Goal: Find specific page/section: Find specific page/section

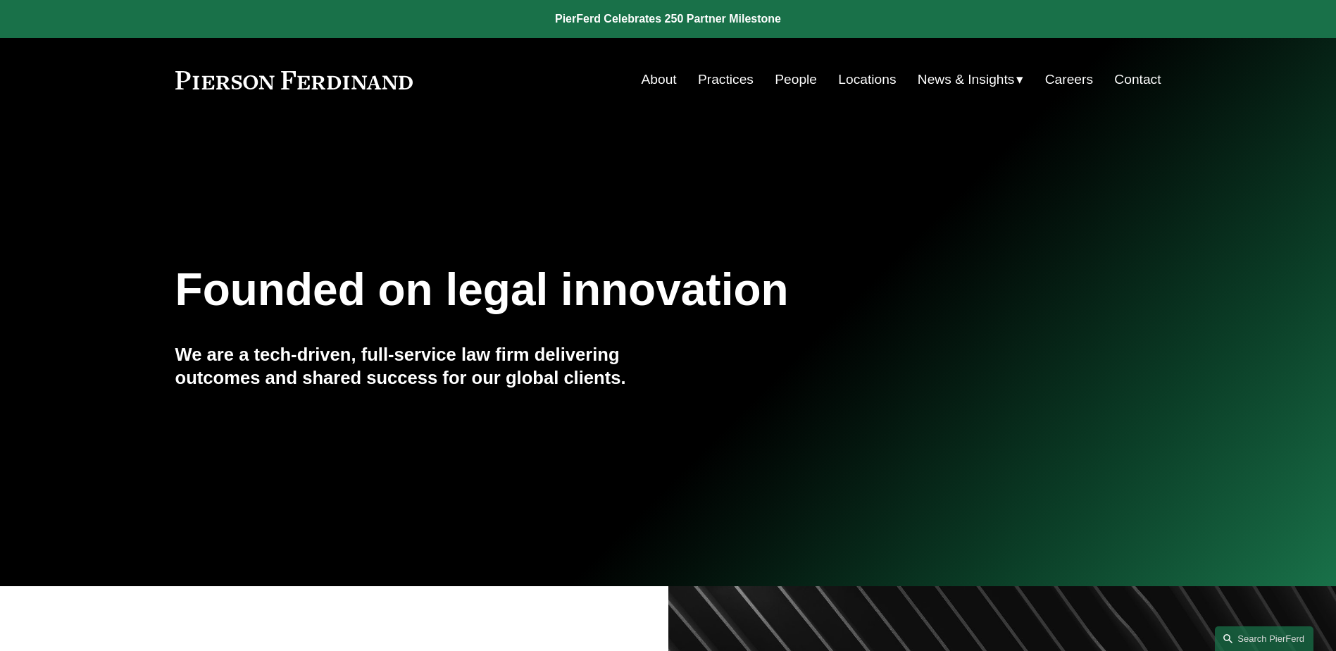
click at [765, 85] on nav "About Practices People Locations News & Insights News Insights Blogs Careers Co…" at bounding box center [902, 79] width 520 height 27
click at [776, 79] on link "People" at bounding box center [796, 79] width 42 height 27
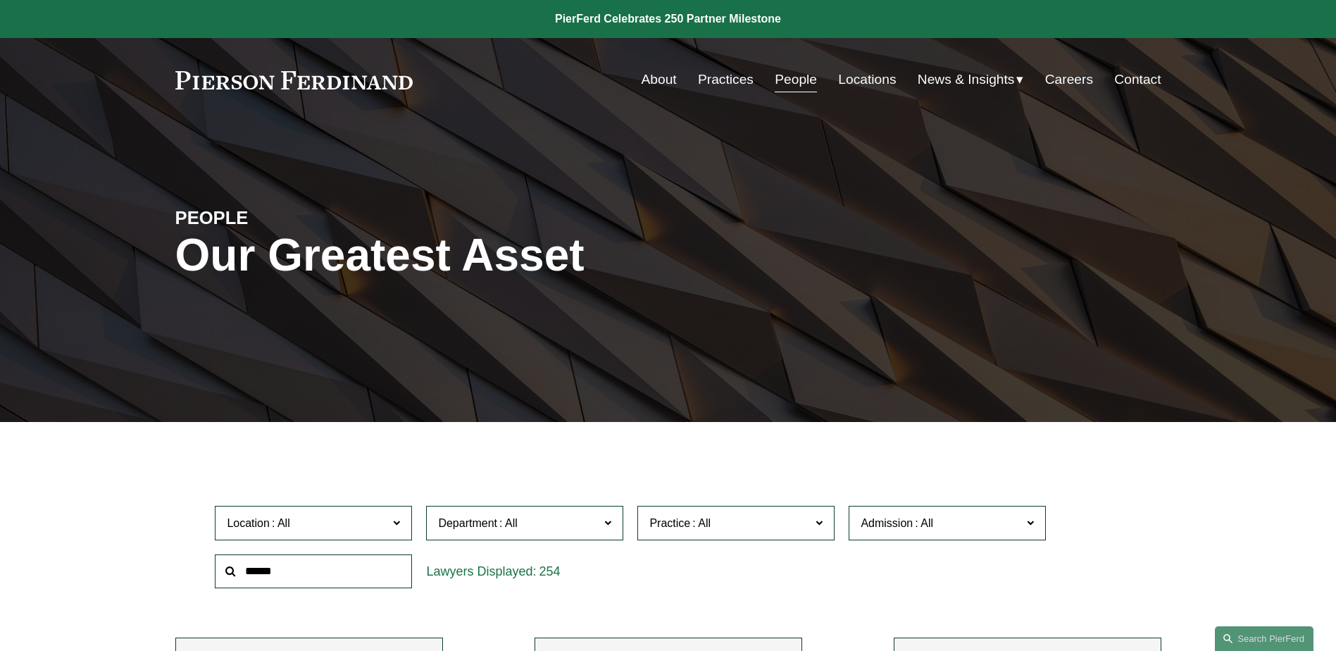
click at [363, 574] on input "text" at bounding box center [313, 571] width 197 height 35
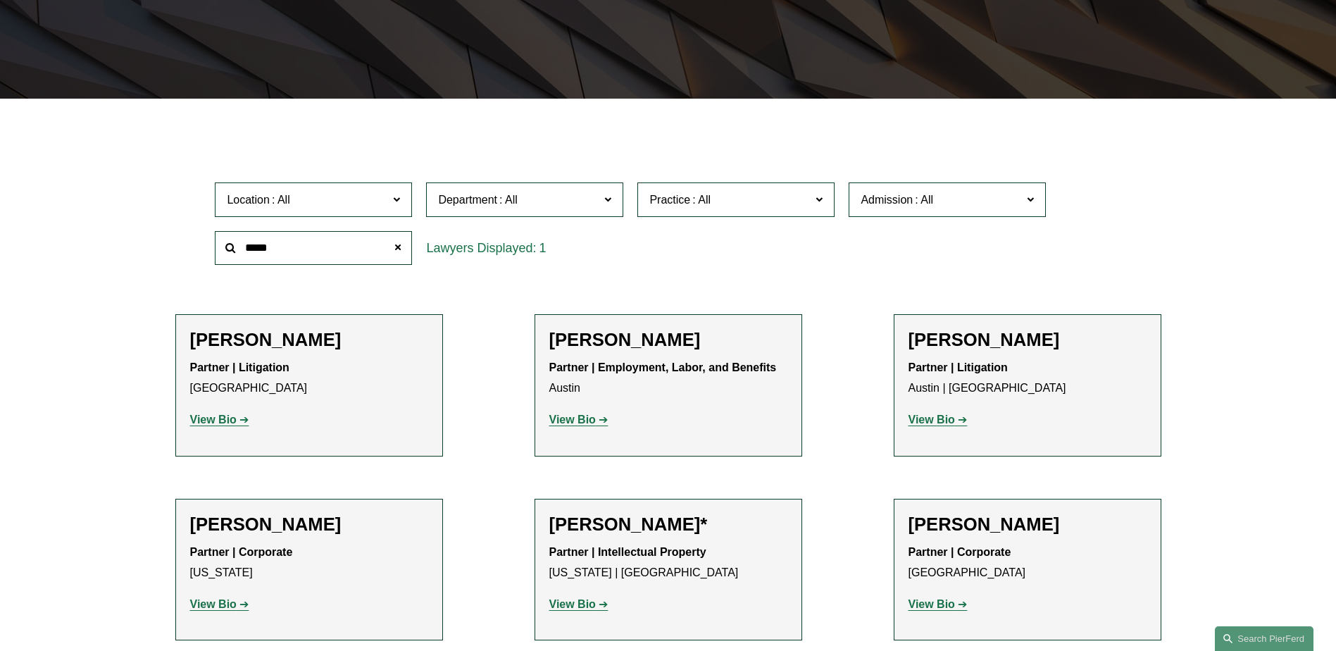
scroll to position [352, 0]
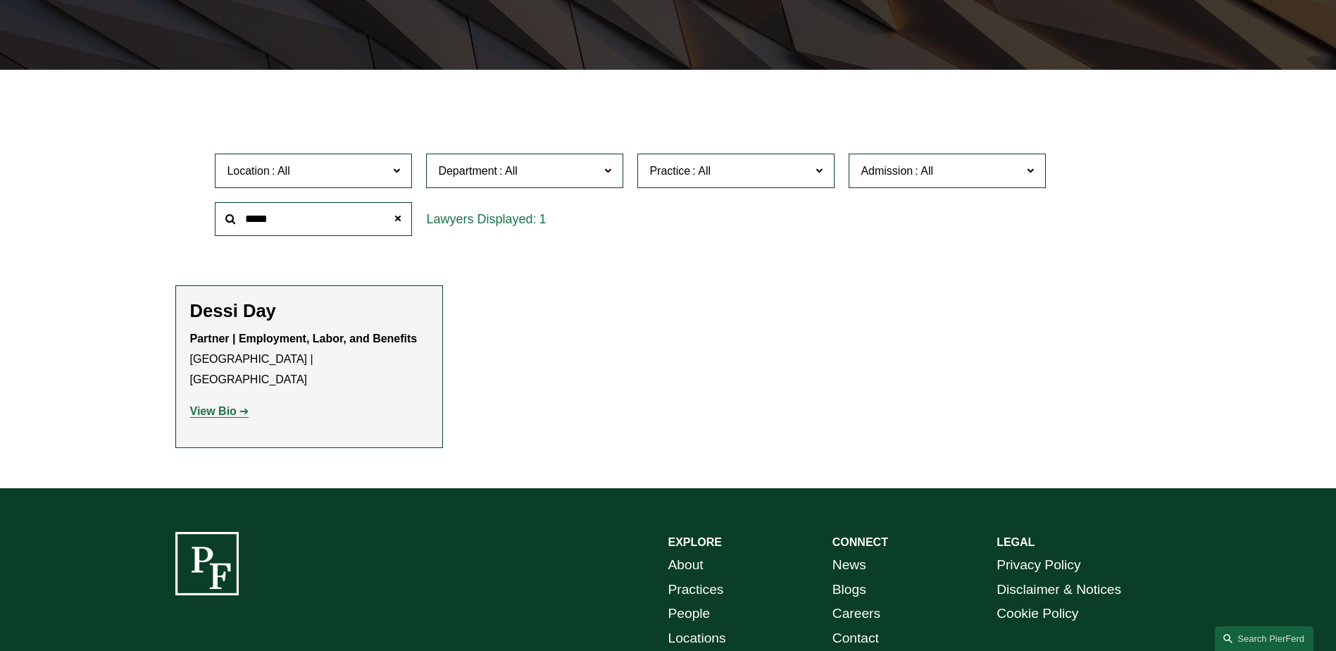
type input "*****"
click at [238, 405] on link "View Bio" at bounding box center [219, 411] width 59 height 12
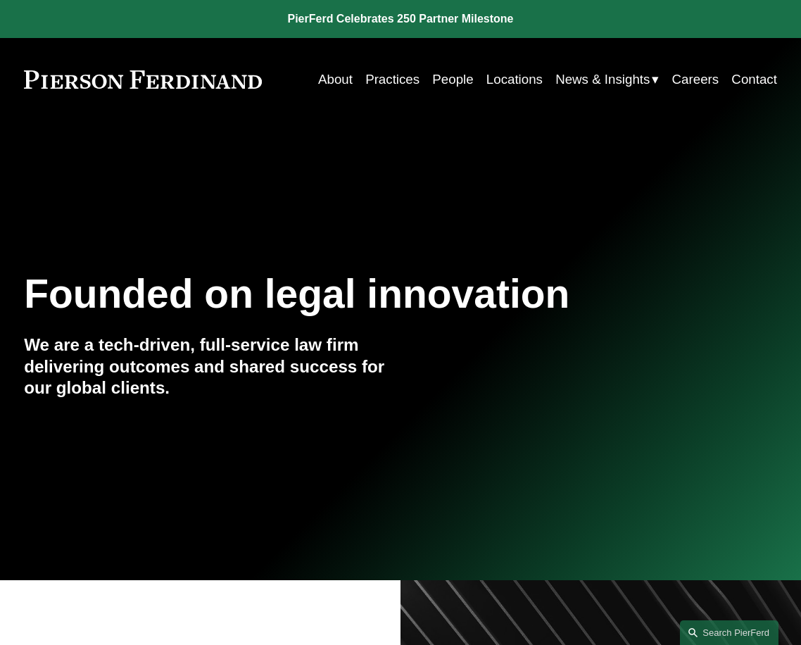
click at [446, 82] on link "People" at bounding box center [452, 79] width 41 height 26
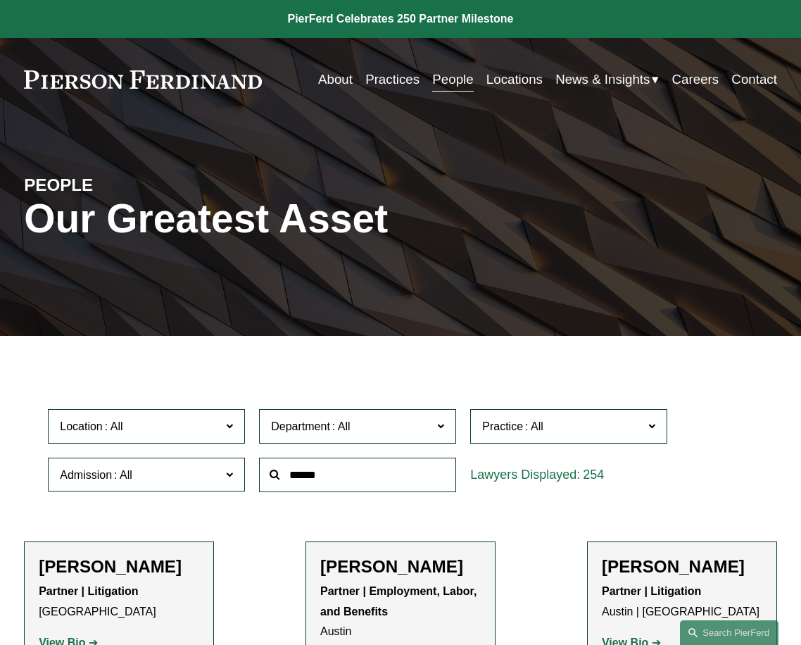
click at [310, 487] on input "text" at bounding box center [357, 475] width 197 height 35
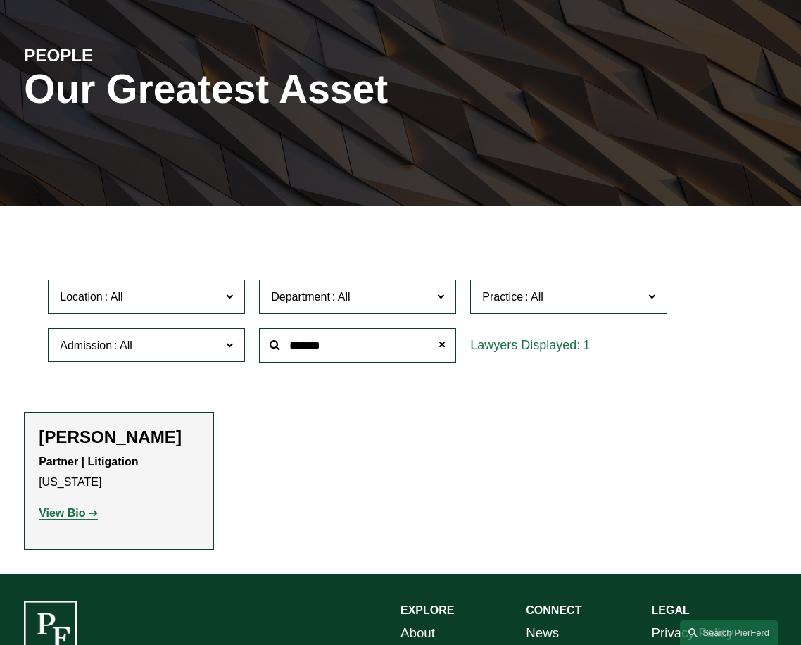
scroll to position [141, 0]
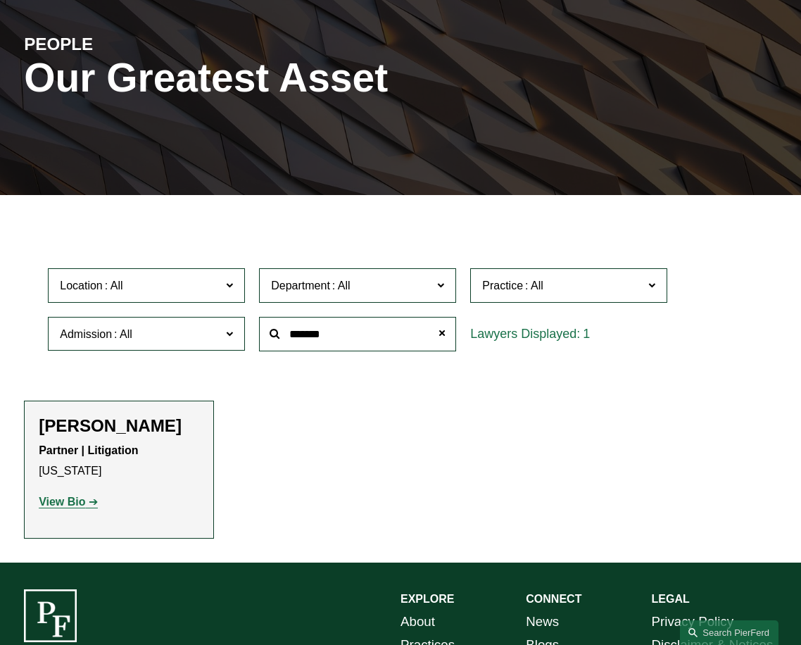
drag, startPoint x: 357, startPoint y: 330, endPoint x: 252, endPoint y: 339, distance: 105.3
click at [252, 339] on div "Location All Atlanta Austin Boston Charlotte Chicago Cincinnati Cleveland Colum…" at bounding box center [400, 309] width 719 height 96
type input "*****"
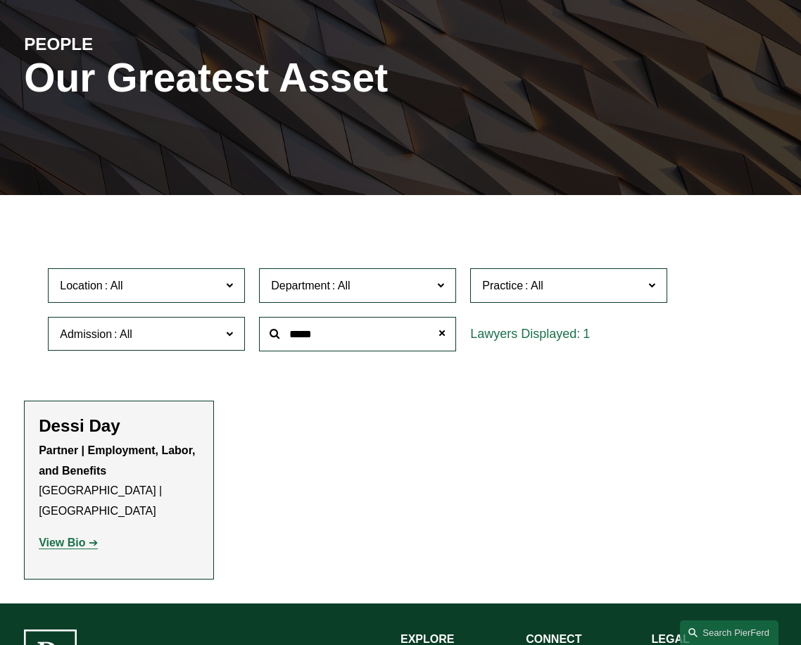
click at [48, 537] on strong "View Bio" at bounding box center [62, 543] width 46 height 12
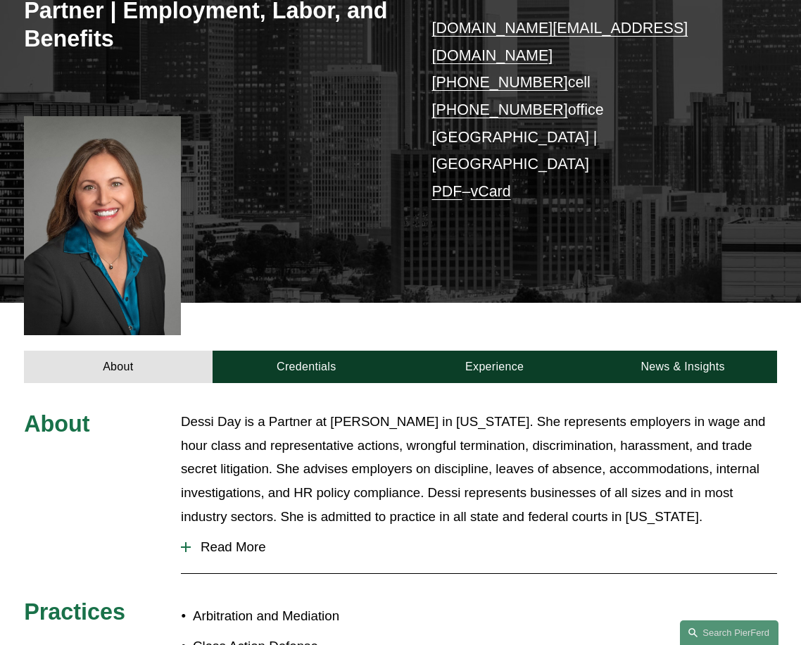
scroll to position [423, 0]
